Goal: Task Accomplishment & Management: Complete application form

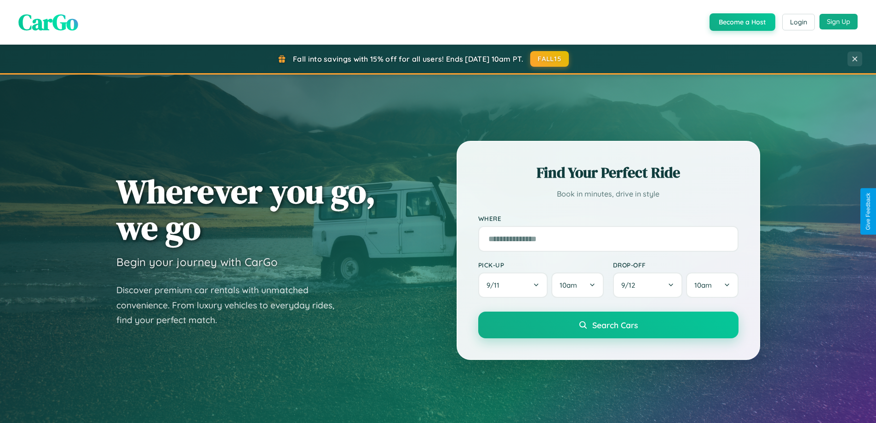
click at [839, 22] on button "Sign Up" at bounding box center [839, 22] width 38 height 16
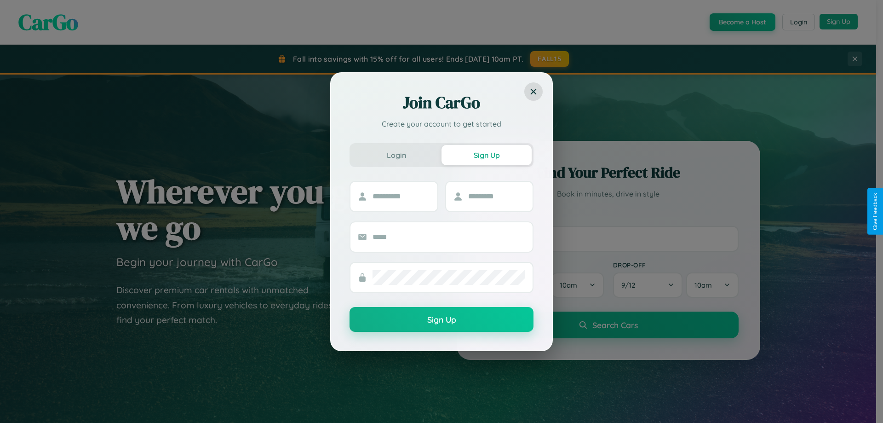
scroll to position [397, 0]
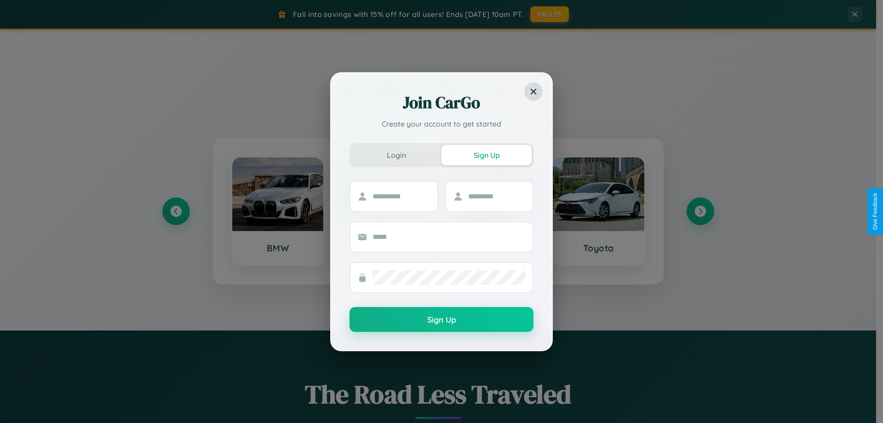
click at [176, 211] on div "Join CarGo Create your account to get started Login Sign Up Sign Up" at bounding box center [441, 211] width 883 height 423
click at [700, 211] on div "Join CarGo Create your account to get started Login Sign Up Sign Up" at bounding box center [441, 211] width 883 height 423
click at [176, 211] on div "Join CarGo Create your account to get started Login Sign Up Sign Up" at bounding box center [441, 211] width 883 height 423
click at [700, 211] on div "Join CarGo Create your account to get started Login Sign Up Sign Up" at bounding box center [441, 211] width 883 height 423
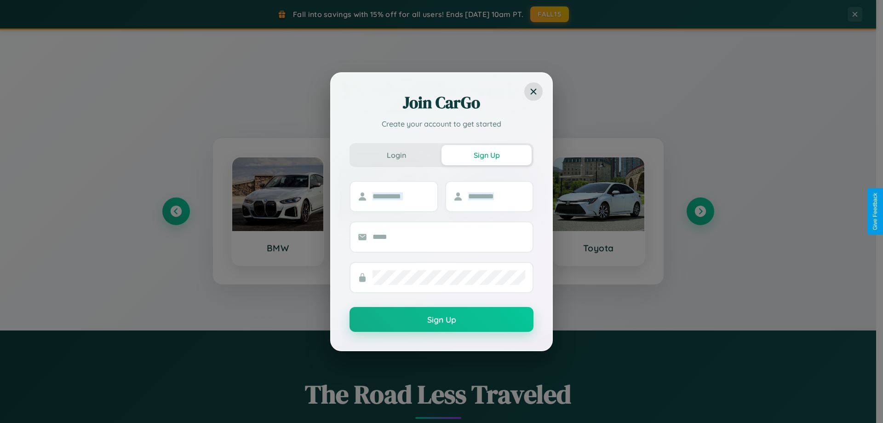
scroll to position [1770, 0]
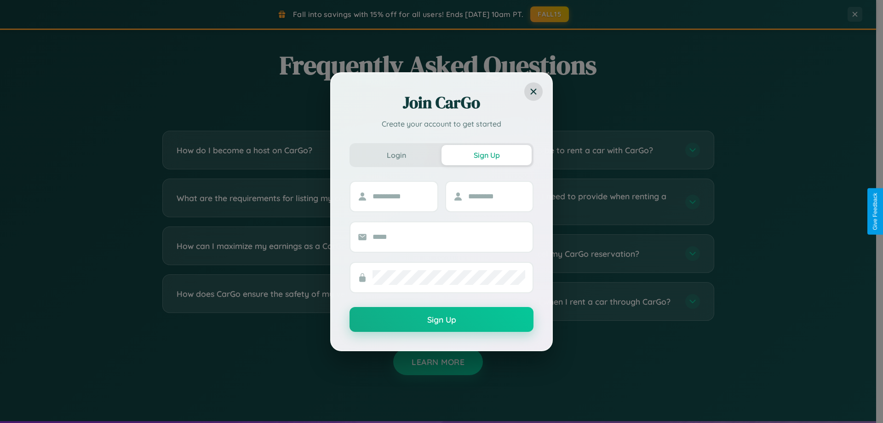
click at [581, 253] on div "Join CarGo Create your account to get started Login Sign Up Sign Up" at bounding box center [441, 211] width 883 height 423
click at [295, 301] on div "Join CarGo Create your account to get started Login Sign Up Sign Up" at bounding box center [441, 211] width 883 height 423
click at [581, 301] on div "Join CarGo Create your account to get started Login Sign Up Sign Up" at bounding box center [441, 211] width 883 height 423
click at [581, 150] on div "Join CarGo Create your account to get started Login Sign Up Sign Up" at bounding box center [441, 211] width 883 height 423
click at [581, 301] on div "Join CarGo Create your account to get started Login Sign Up Sign Up" at bounding box center [441, 211] width 883 height 423
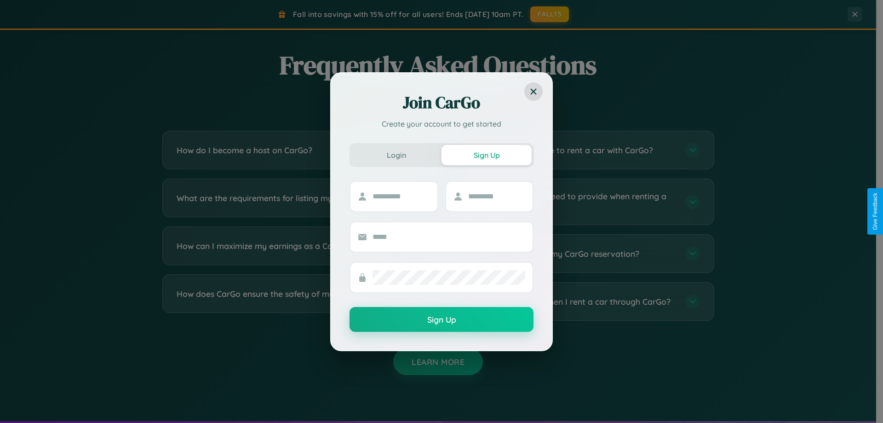
click at [581, 202] on div "Join CarGo Create your account to get started Login Sign Up Sign Up" at bounding box center [441, 211] width 883 height 423
click at [581, 150] on div "Join CarGo Create your account to get started Login Sign Up Sign Up" at bounding box center [441, 211] width 883 height 423
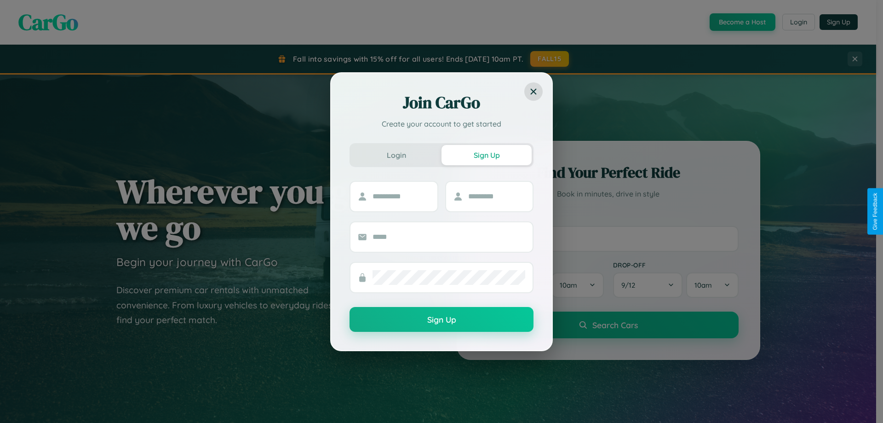
click at [742, 22] on div "Join CarGo Create your account to get started Login Sign Up Sign Up" at bounding box center [441, 211] width 883 height 423
